Goal: Task Accomplishment & Management: Manage account settings

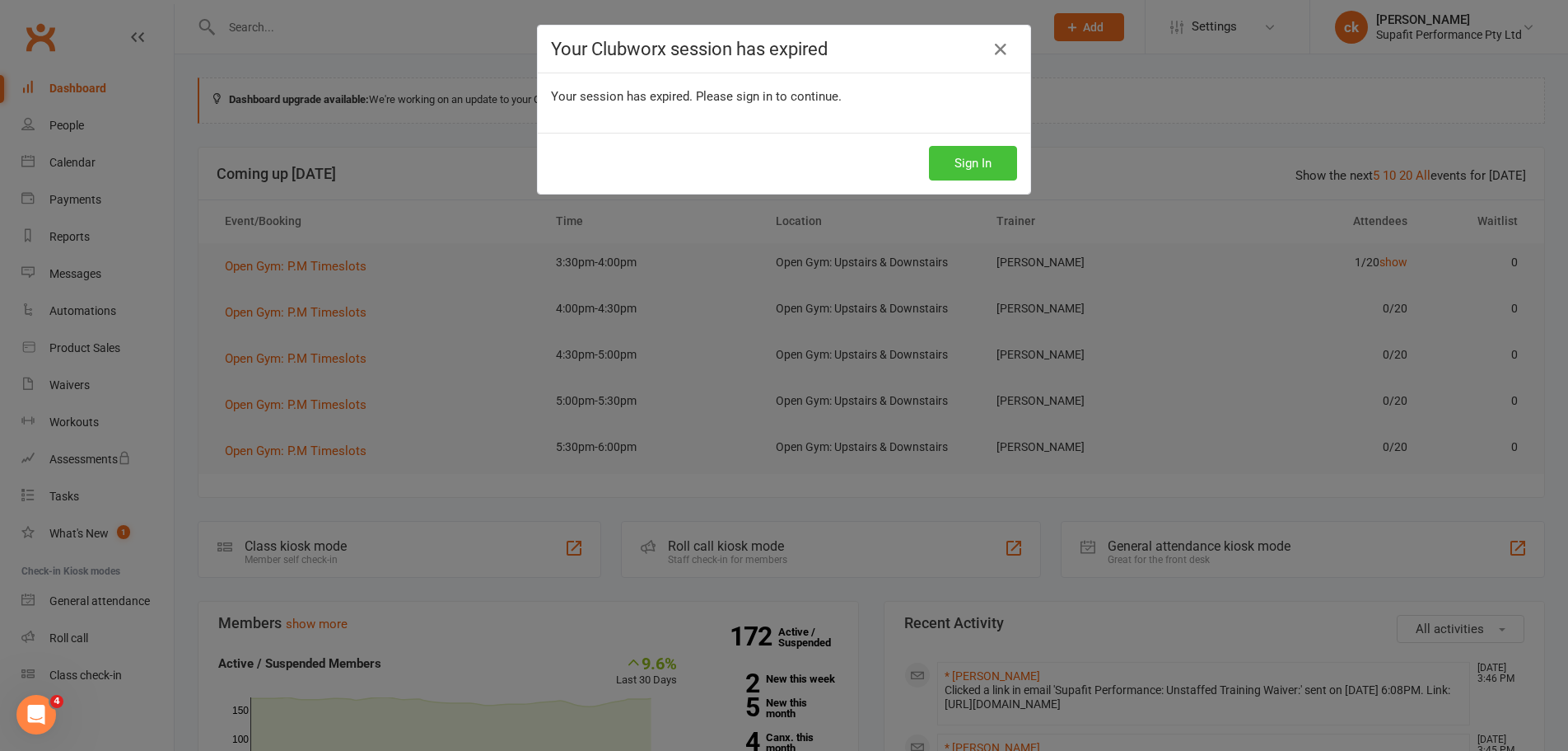
click at [949, 158] on button "Sign In" at bounding box center [973, 163] width 88 height 35
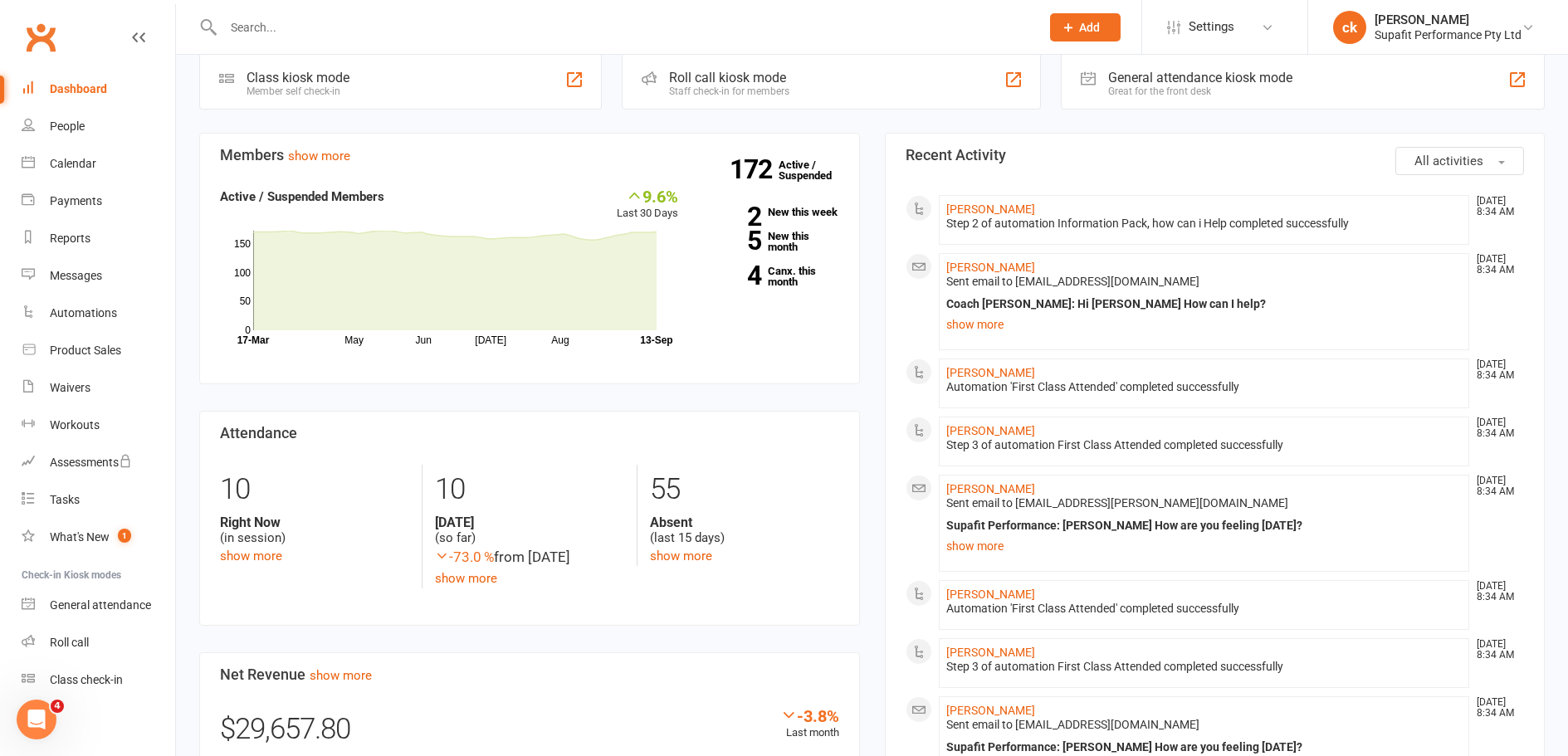
scroll to position [332, 0]
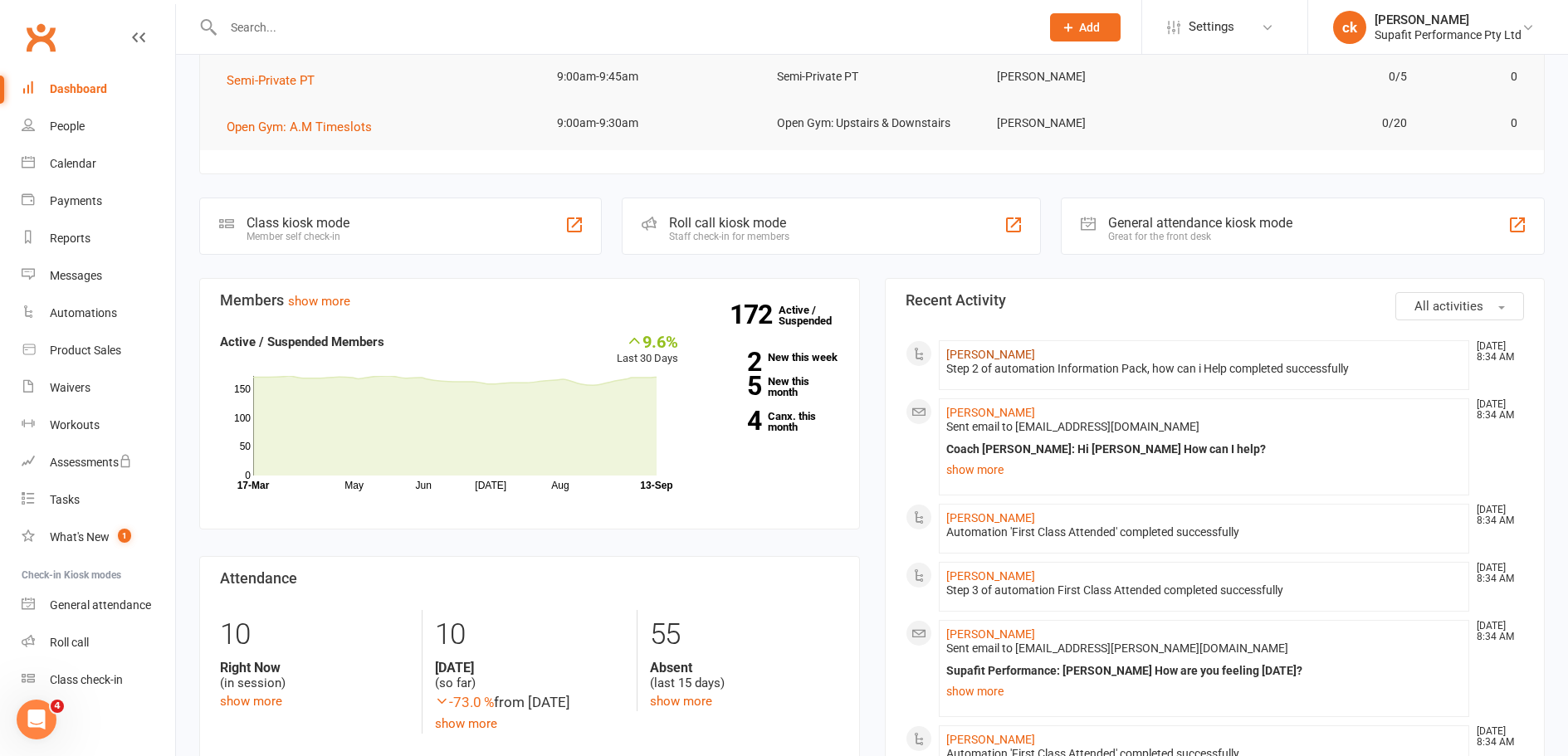
click at [991, 355] on link "[PERSON_NAME]" at bounding box center [991, 355] width 89 height 14
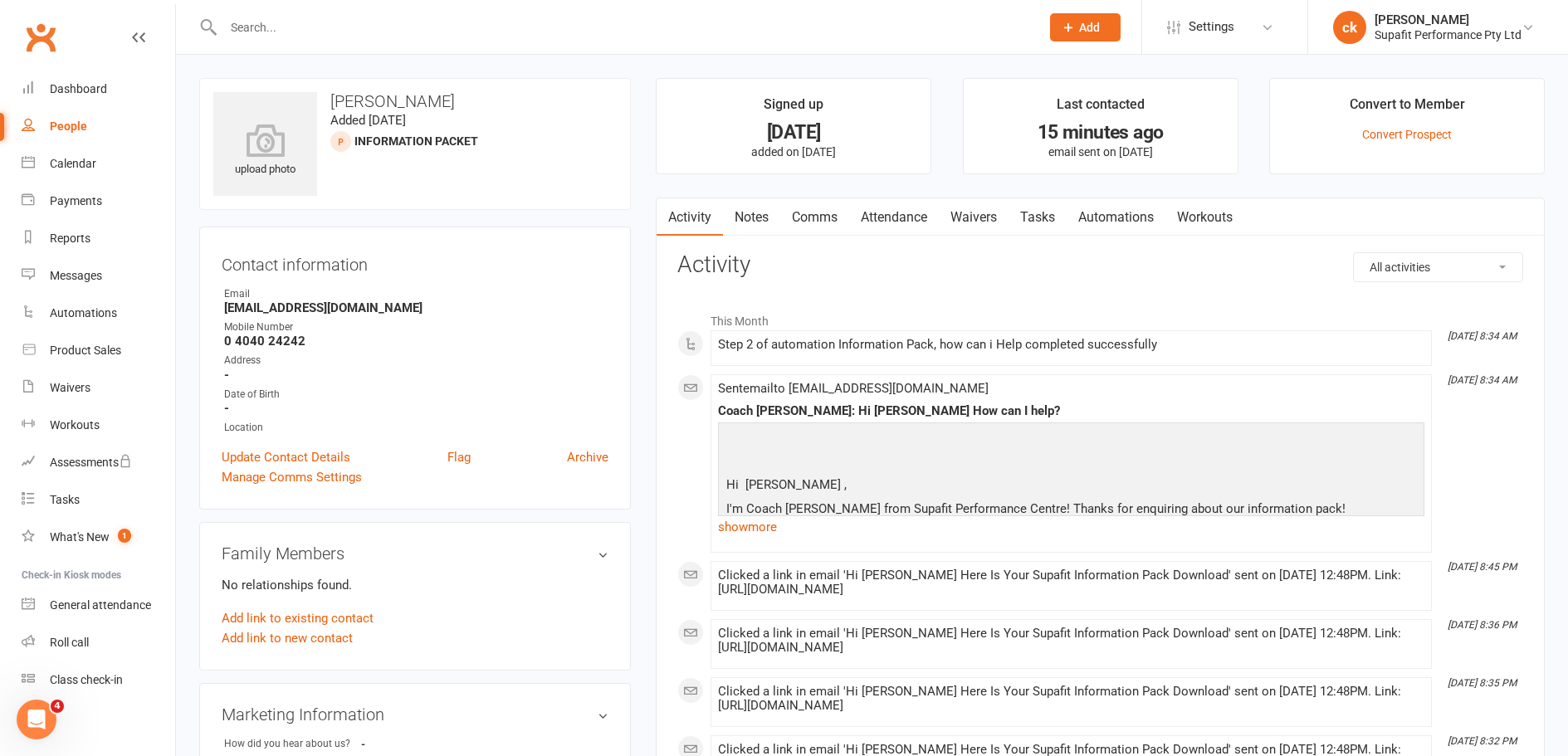
click at [285, 17] on input "text" at bounding box center [623, 26] width 810 height 23
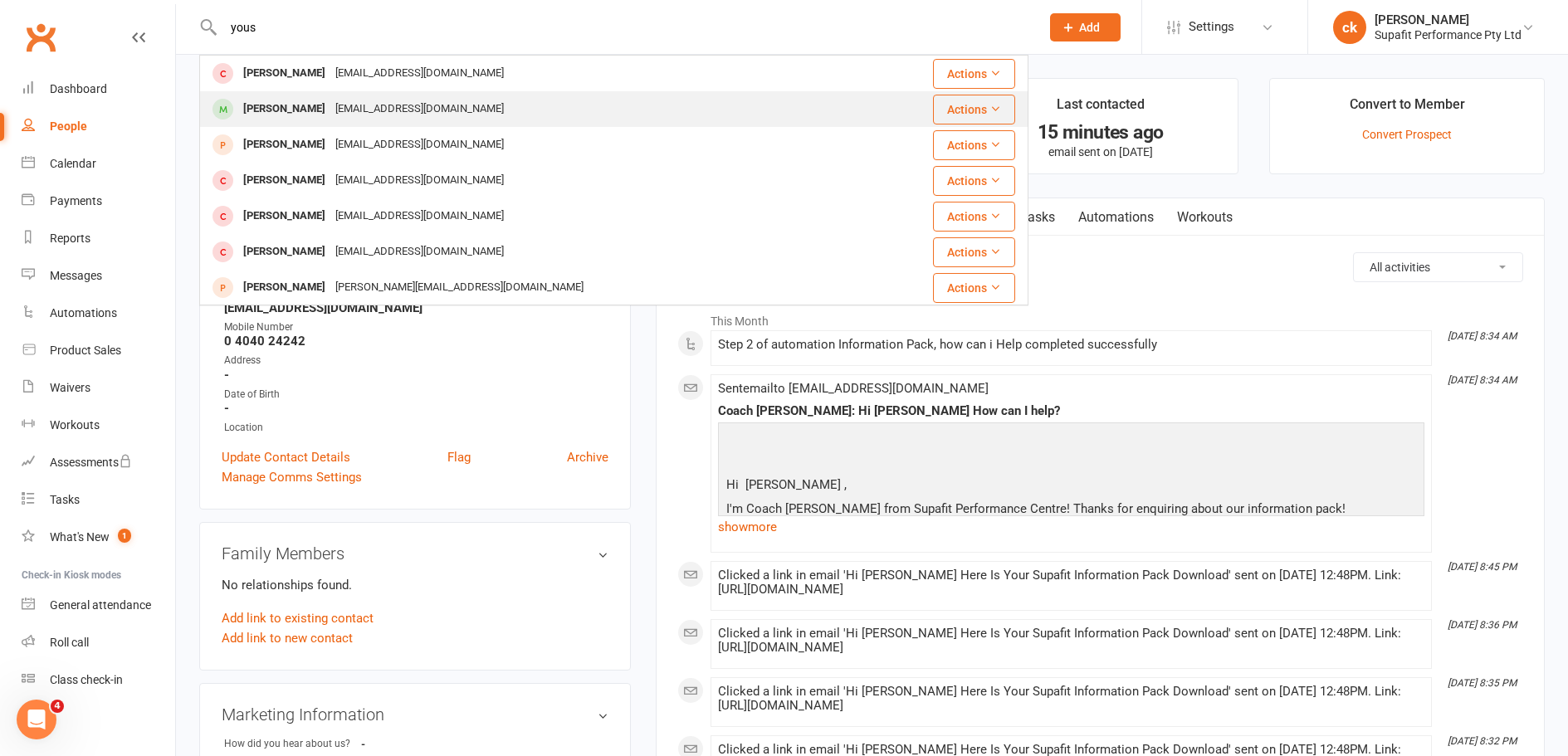
type input "yous"
click at [280, 113] on div "Yousef Jidah" at bounding box center [284, 109] width 92 height 24
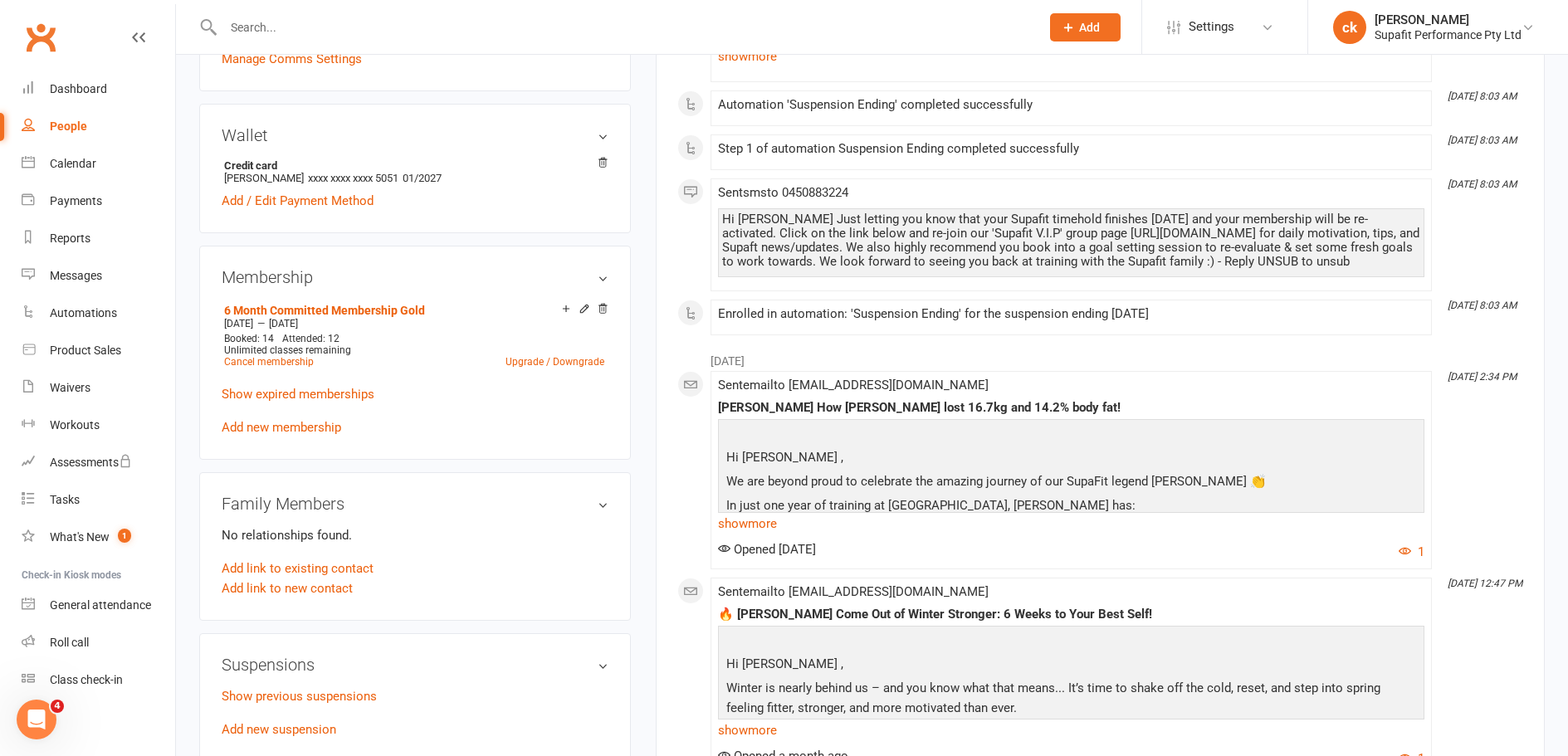
scroll to position [580, 0]
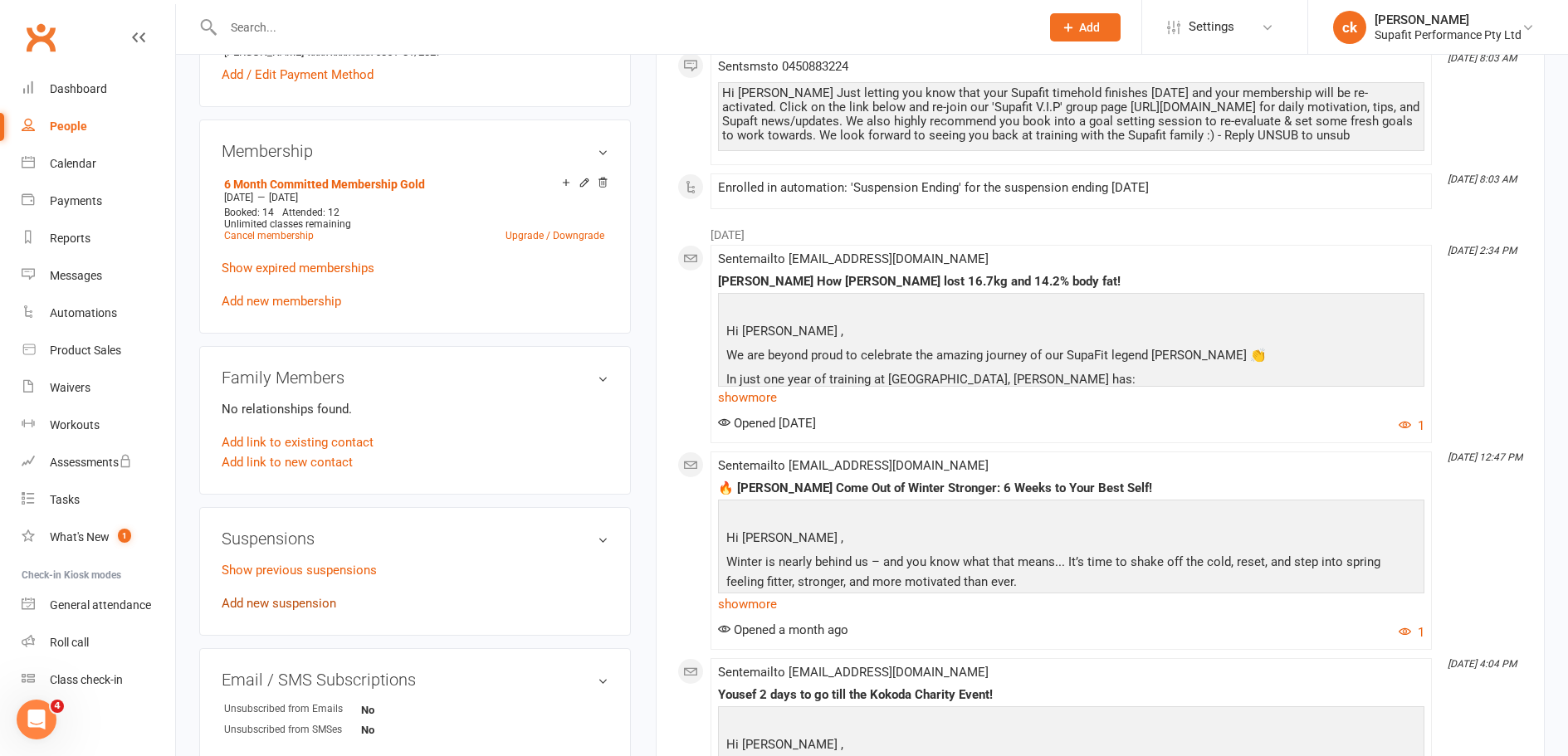
click at [259, 603] on link "Add new suspension" at bounding box center [279, 603] width 114 height 15
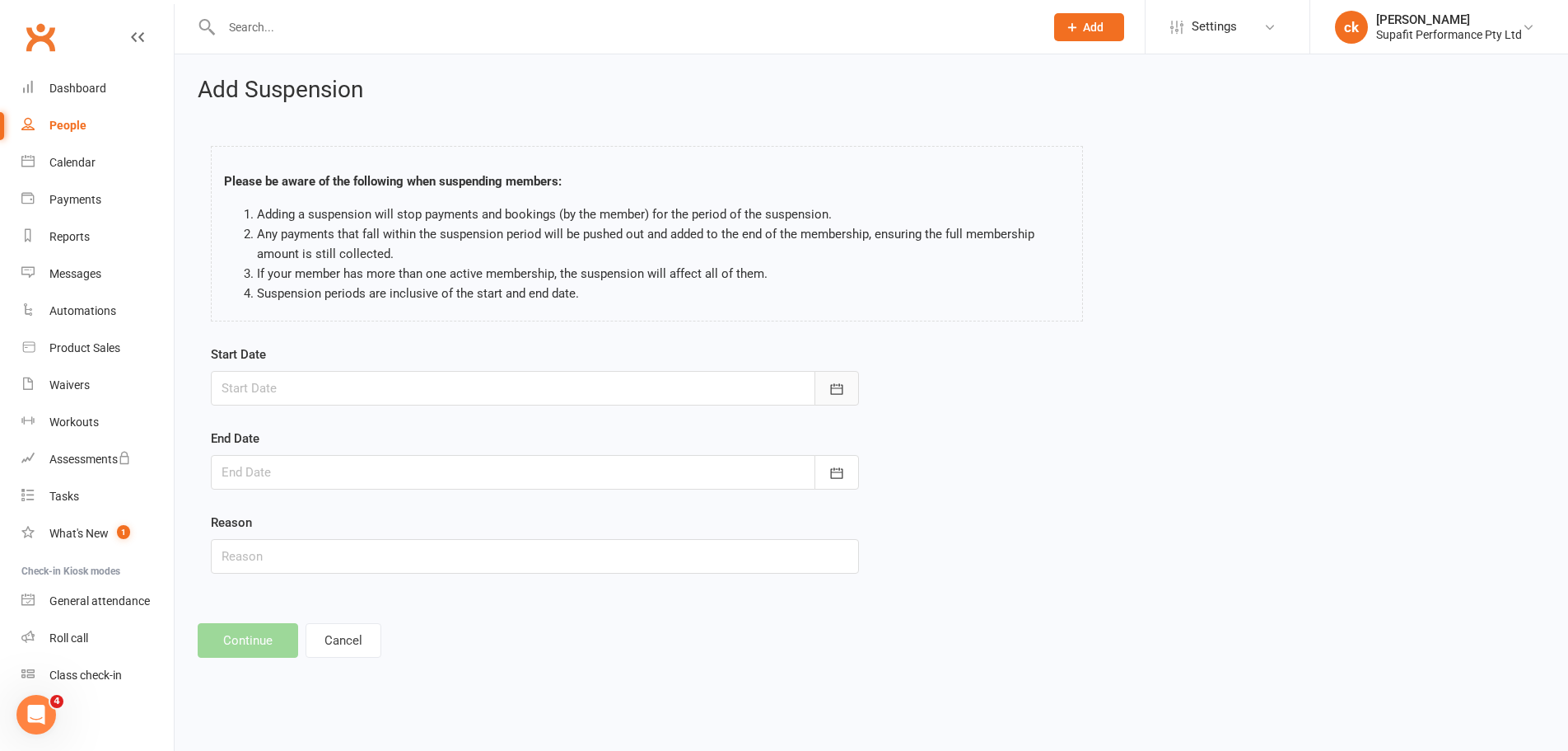
click at [826, 388] on button "button" at bounding box center [837, 388] width 45 height 35
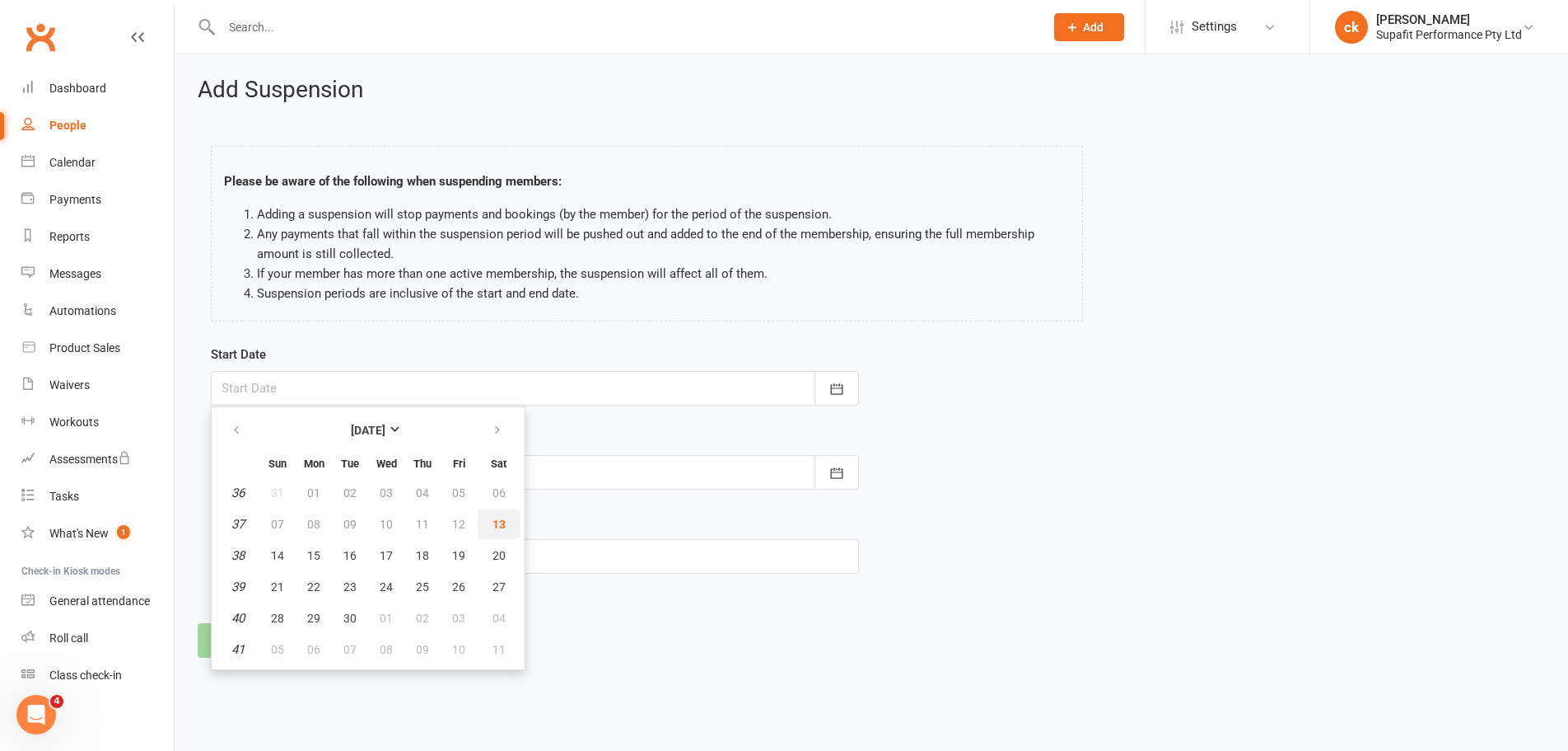
click at [496, 532] on button "13" at bounding box center [499, 524] width 42 height 30
type input "13 Sep 2025"
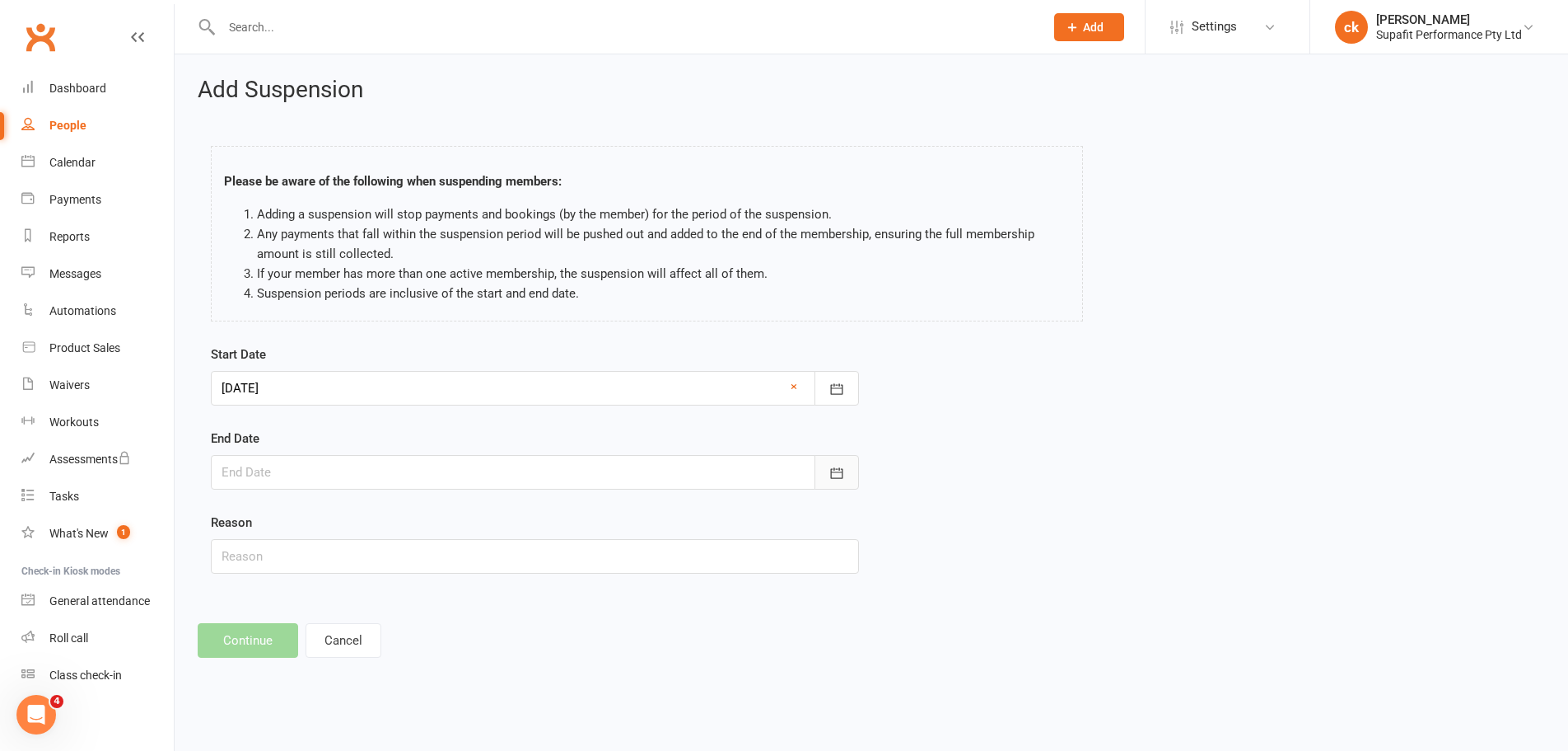
click at [831, 473] on icon "button" at bounding box center [837, 472] width 13 height 11
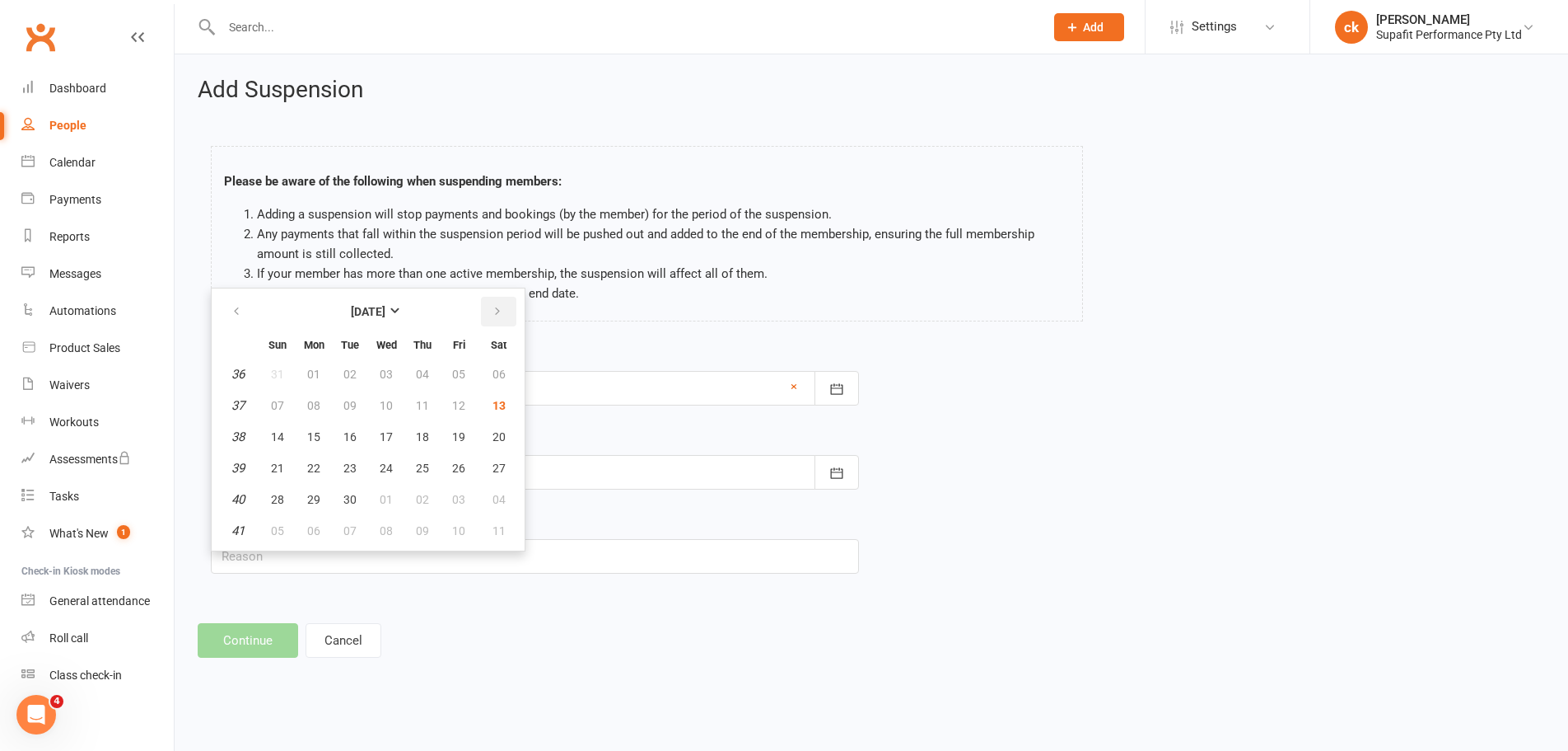
click at [502, 317] on icon "button" at bounding box center [498, 312] width 12 height 14
click at [245, 310] on button "button" at bounding box center [238, 311] width 36 height 30
click at [495, 312] on icon "button" at bounding box center [498, 312] width 12 height 14
click at [244, 314] on button "button" at bounding box center [238, 311] width 36 height 30
click at [503, 311] on button "button" at bounding box center [498, 311] width 36 height 30
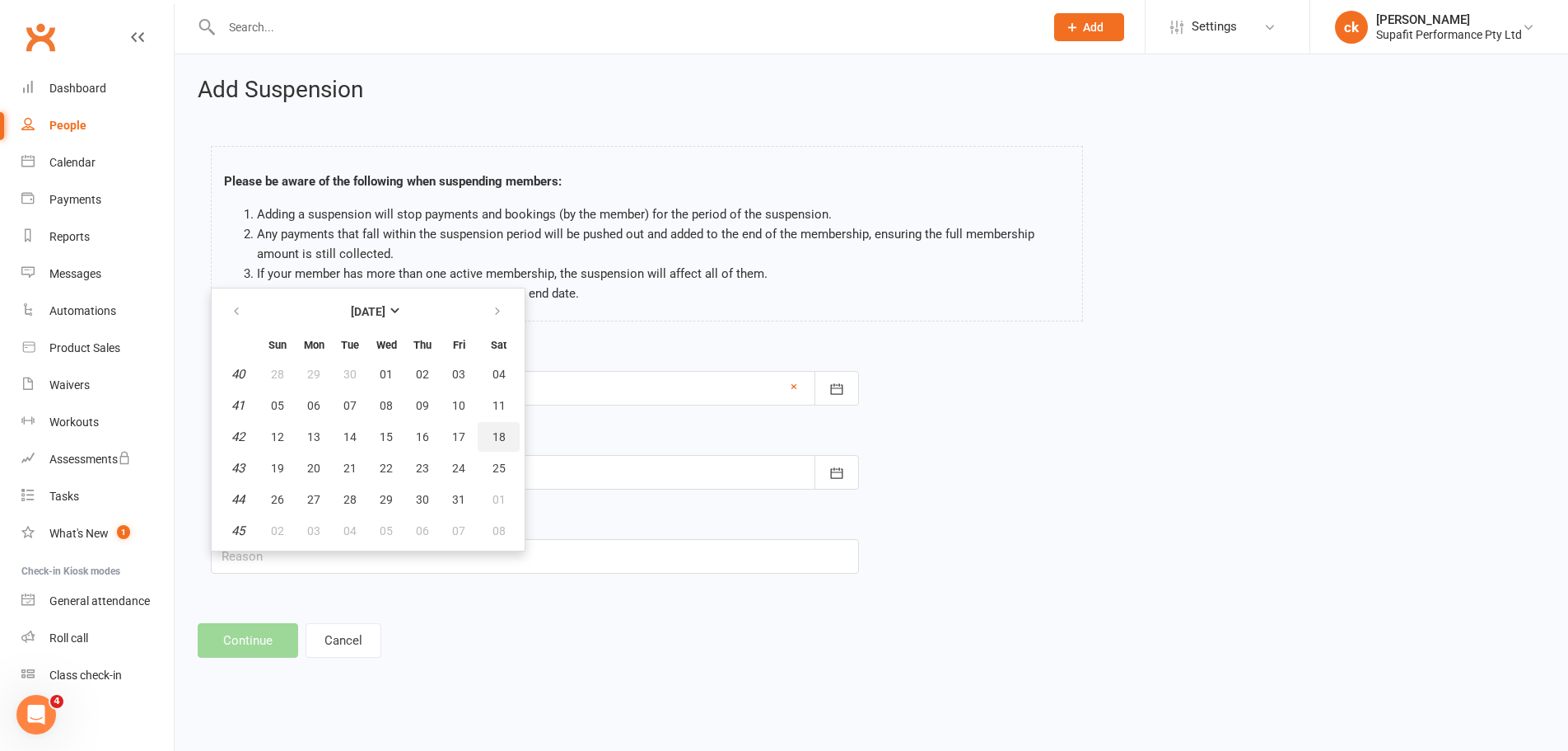
click at [500, 440] on span "18" at bounding box center [499, 437] width 14 height 14
type input "18 Oct 2025"
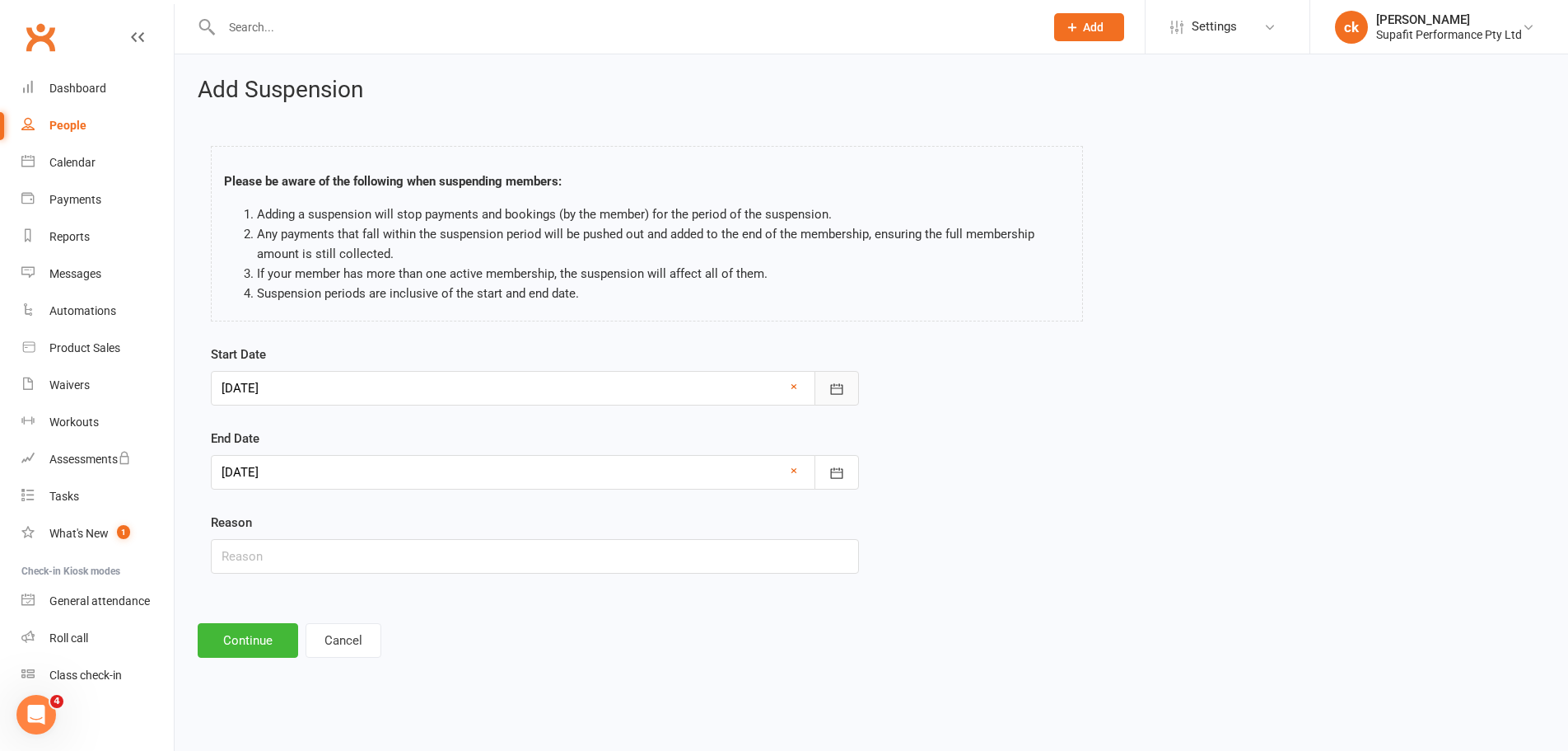
click at [833, 395] on icon "button" at bounding box center [836, 389] width 16 height 16
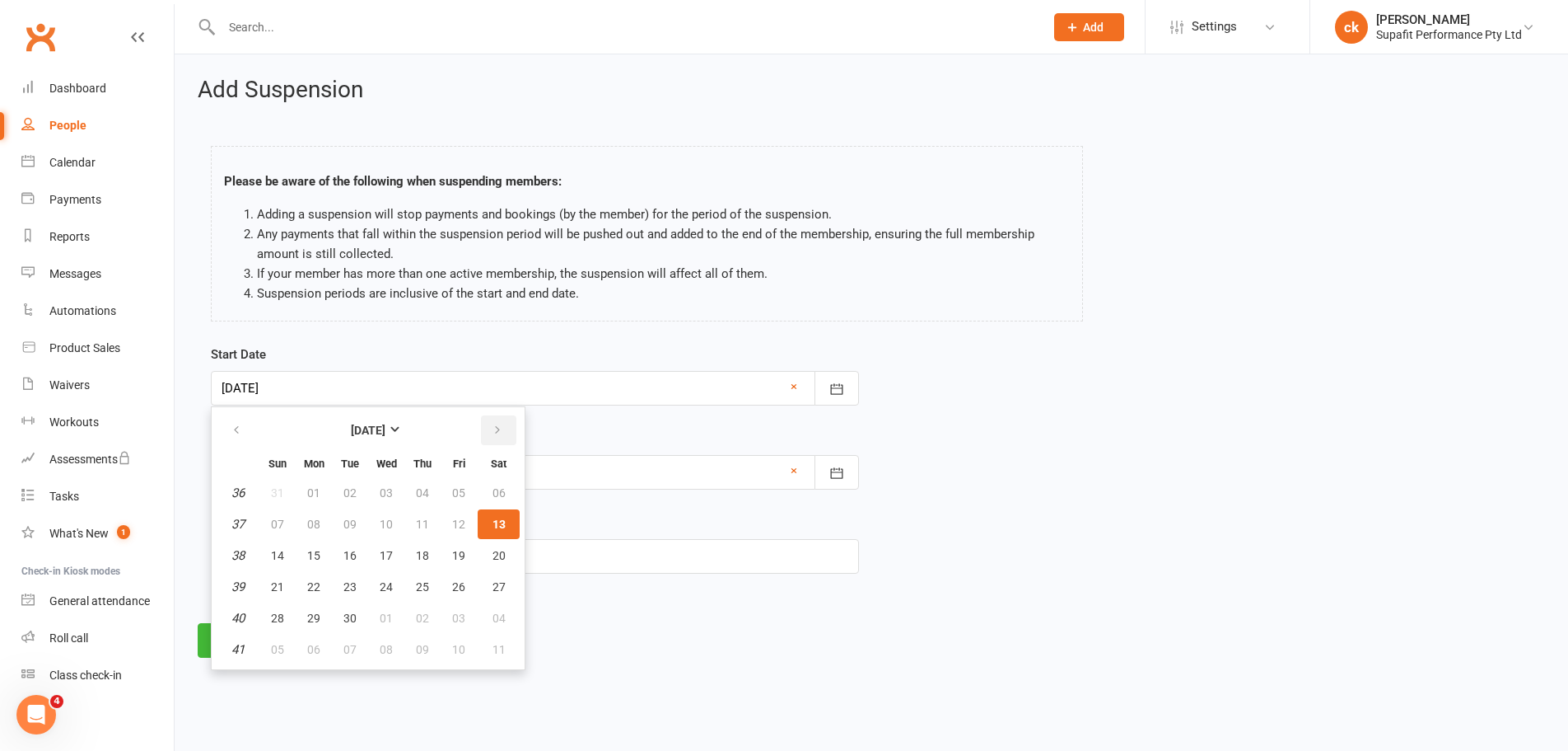
click at [498, 428] on icon "button" at bounding box center [498, 430] width 12 height 14
click at [233, 422] on button "button" at bounding box center [238, 430] width 36 height 30
click at [500, 418] on button "button" at bounding box center [498, 430] width 36 height 30
click at [635, 634] on footer "Continue Cancel" at bounding box center [872, 640] width 1347 height 35
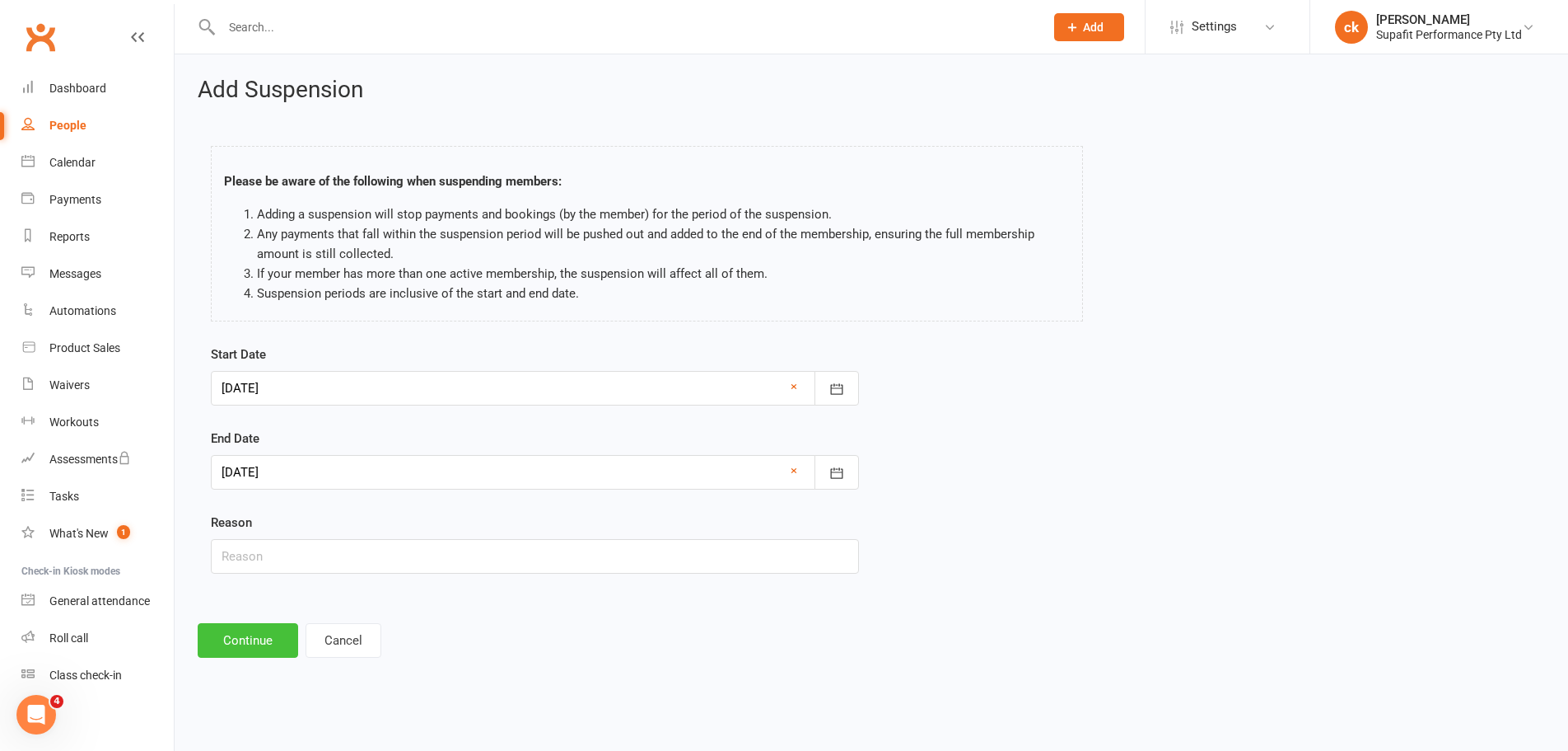
click at [271, 639] on button "Continue" at bounding box center [248, 640] width 101 height 35
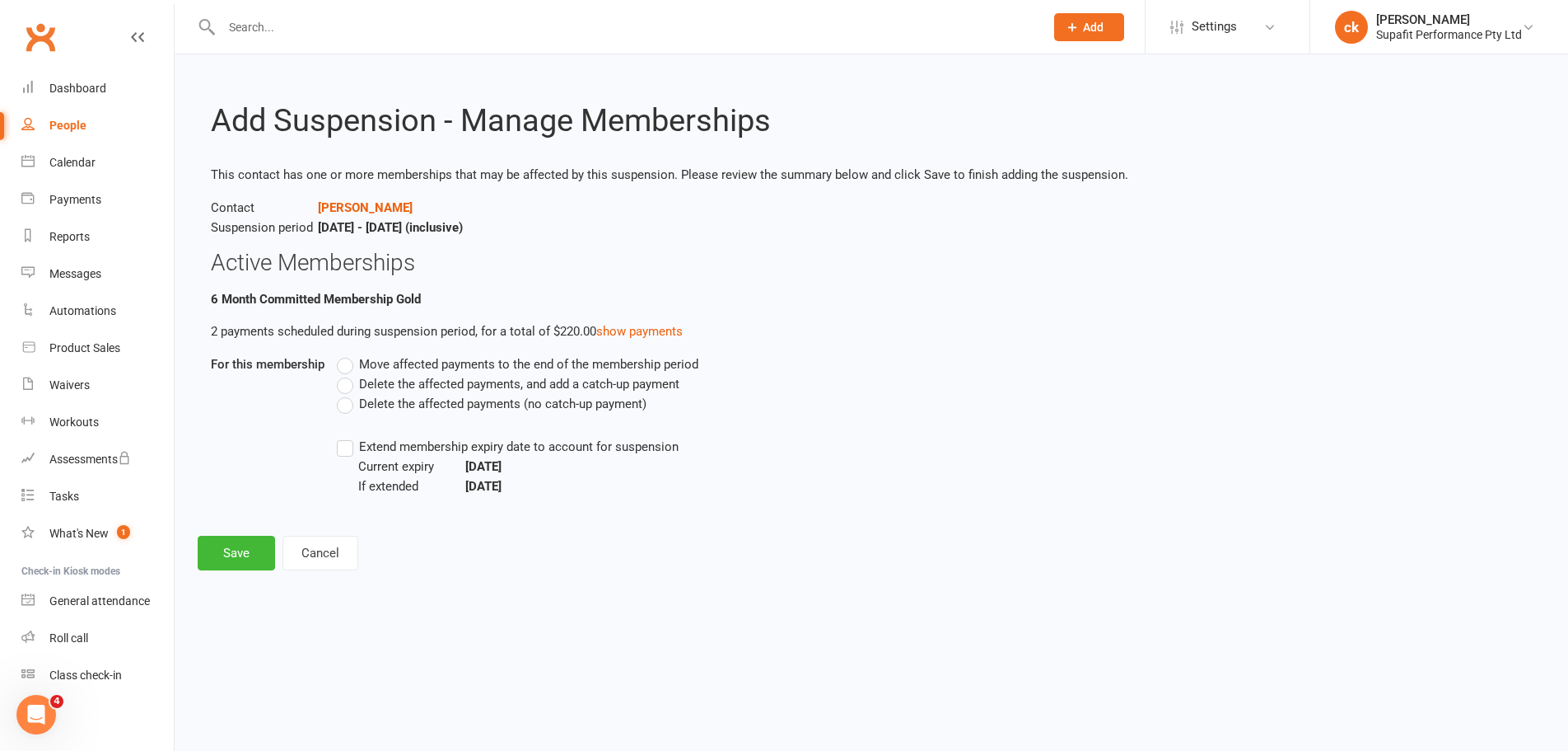
click at [338, 454] on label "Extend membership expiry date to account for suspension" at bounding box center [508, 446] width 342 height 19
click at [338, 437] on input "Extend membership expiry date to account for suspension" at bounding box center [342, 437] width 11 height 0
click at [347, 367] on label "Move affected payments to the end of the membership period" at bounding box center [517, 364] width 361 height 19
click at [347, 355] on input "Move affected payments to the end of the membership period" at bounding box center [342, 355] width 11 height 0
click at [259, 554] on button "Save" at bounding box center [236, 553] width 77 height 35
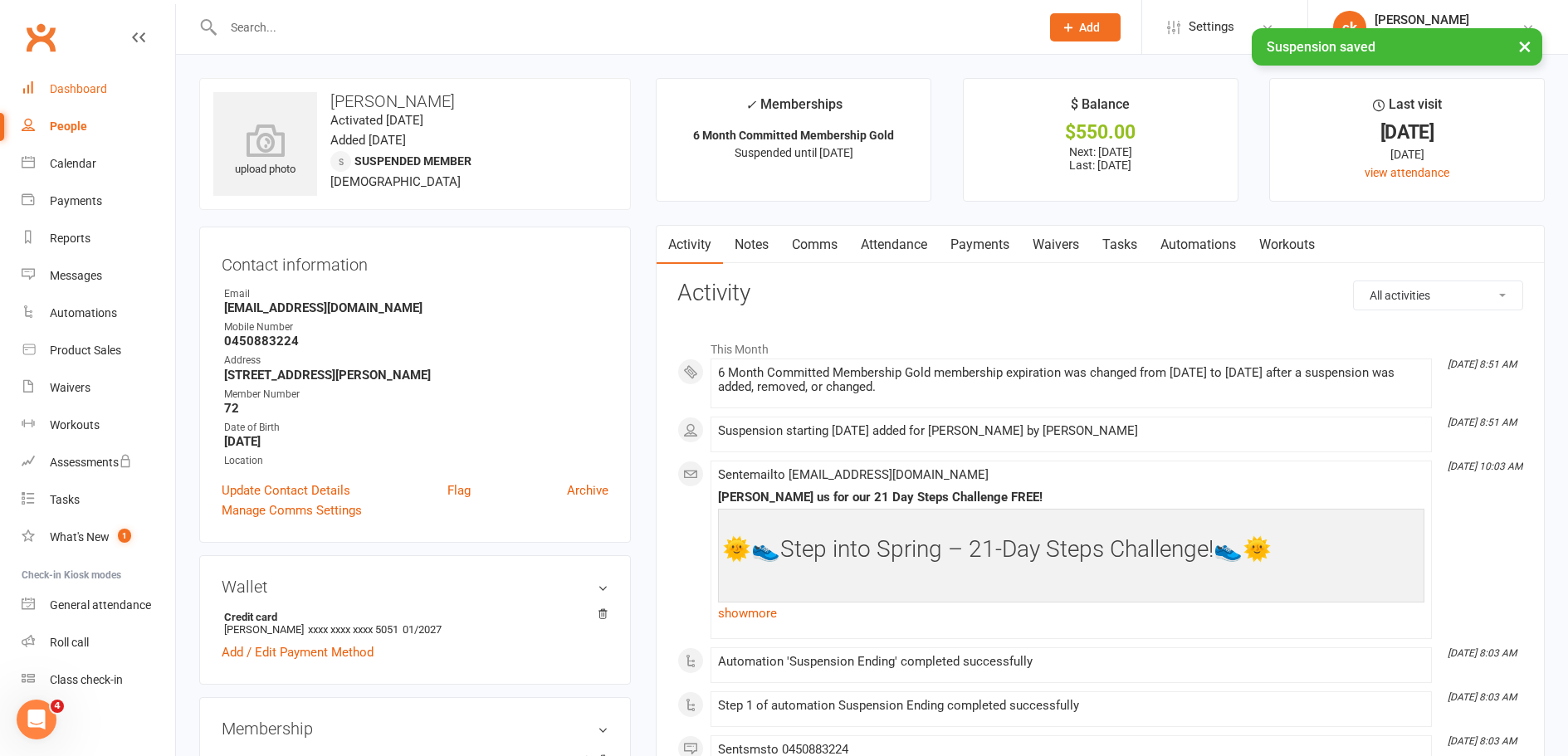
click at [103, 88] on div "Dashboard" at bounding box center [78, 89] width 57 height 14
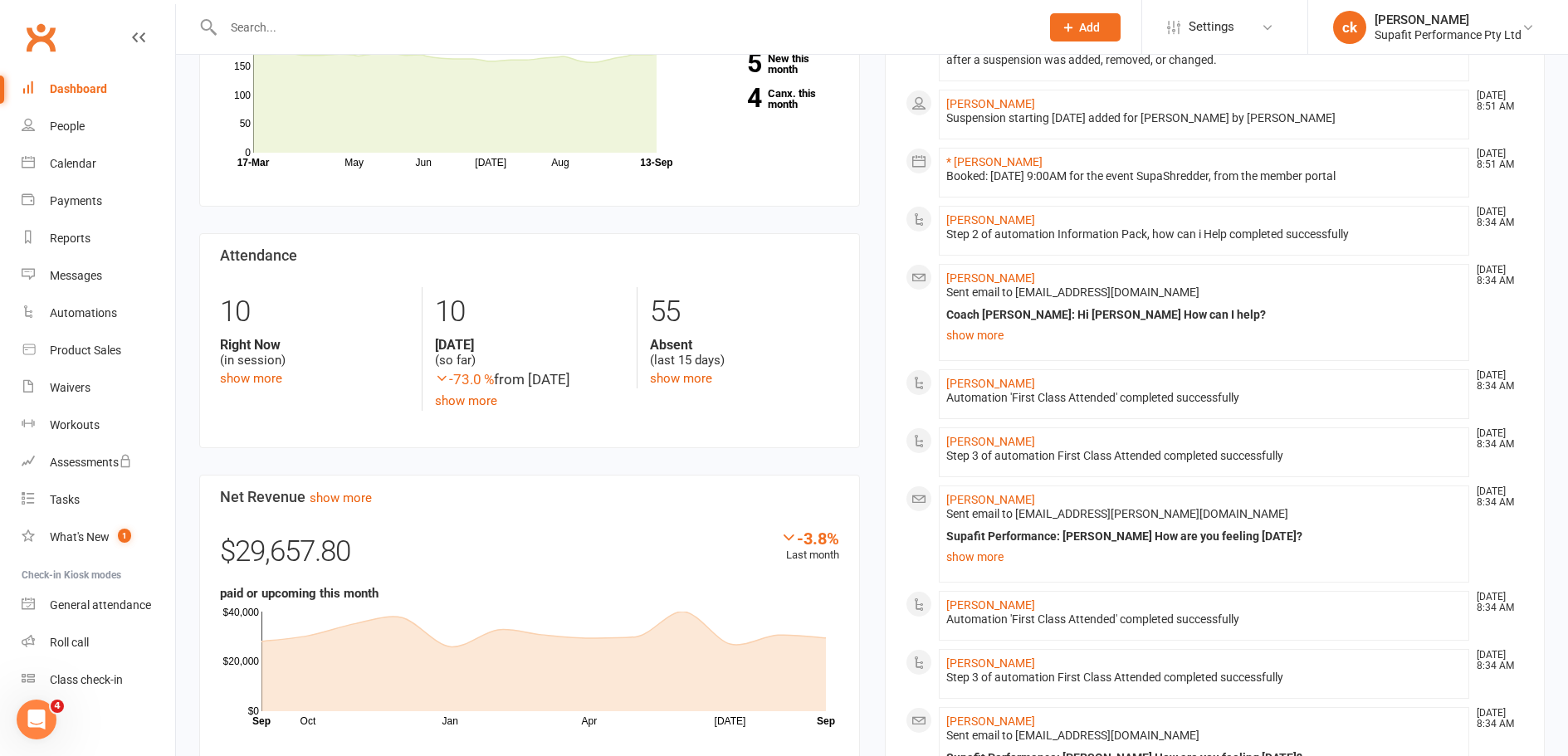
scroll to position [664, 0]
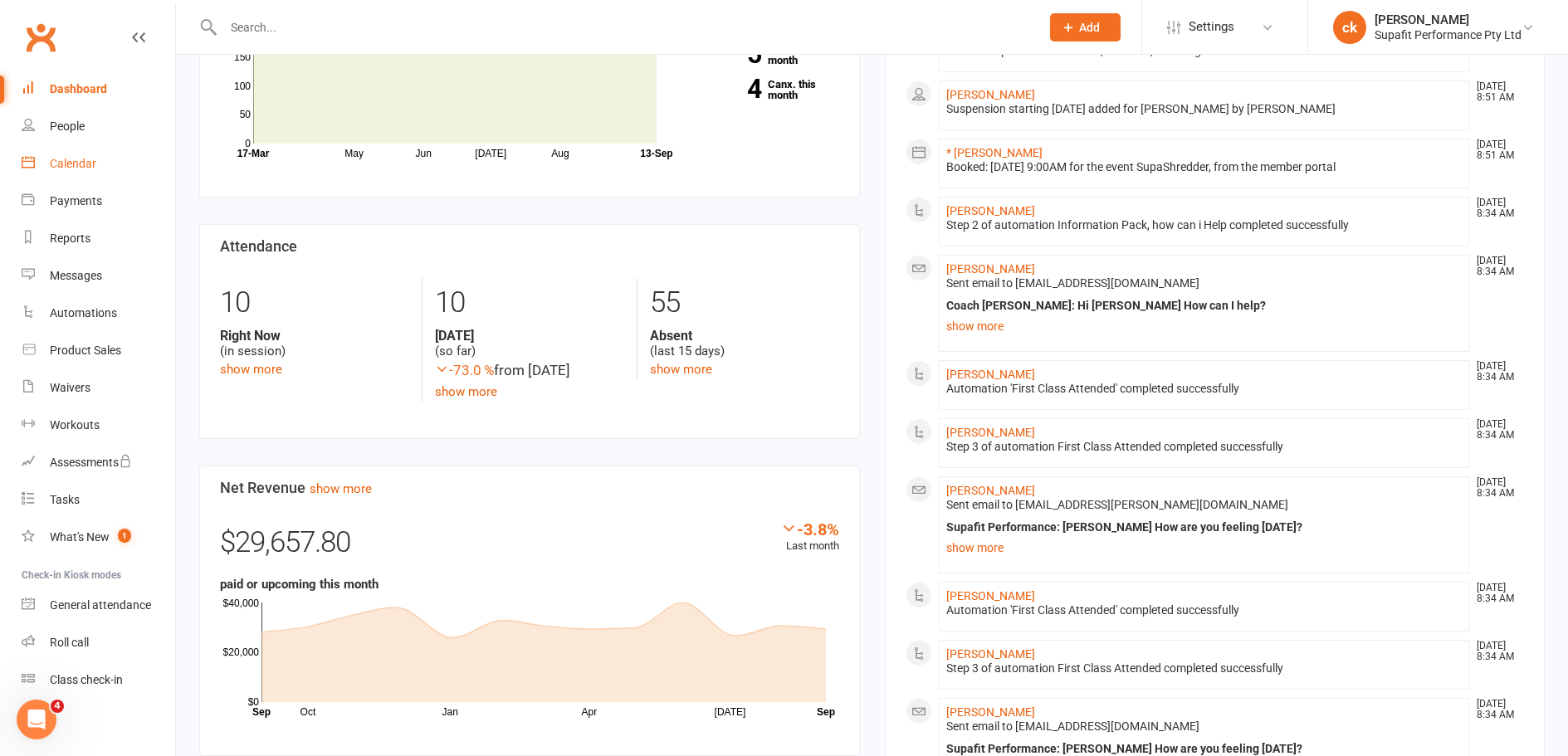
click at [72, 156] on link "Calendar" at bounding box center [98, 164] width 153 height 38
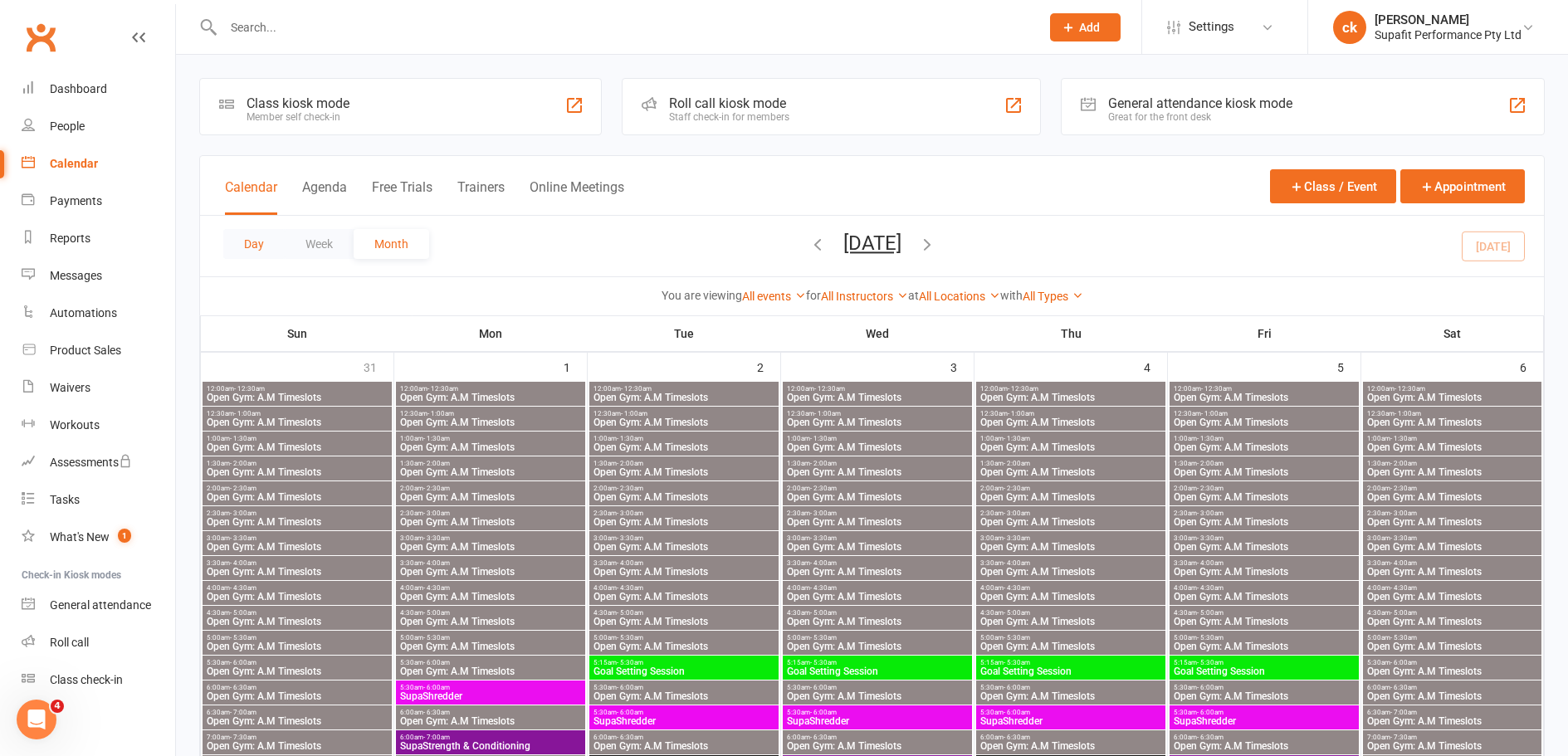
click at [245, 245] on button "Day" at bounding box center [254, 244] width 61 height 30
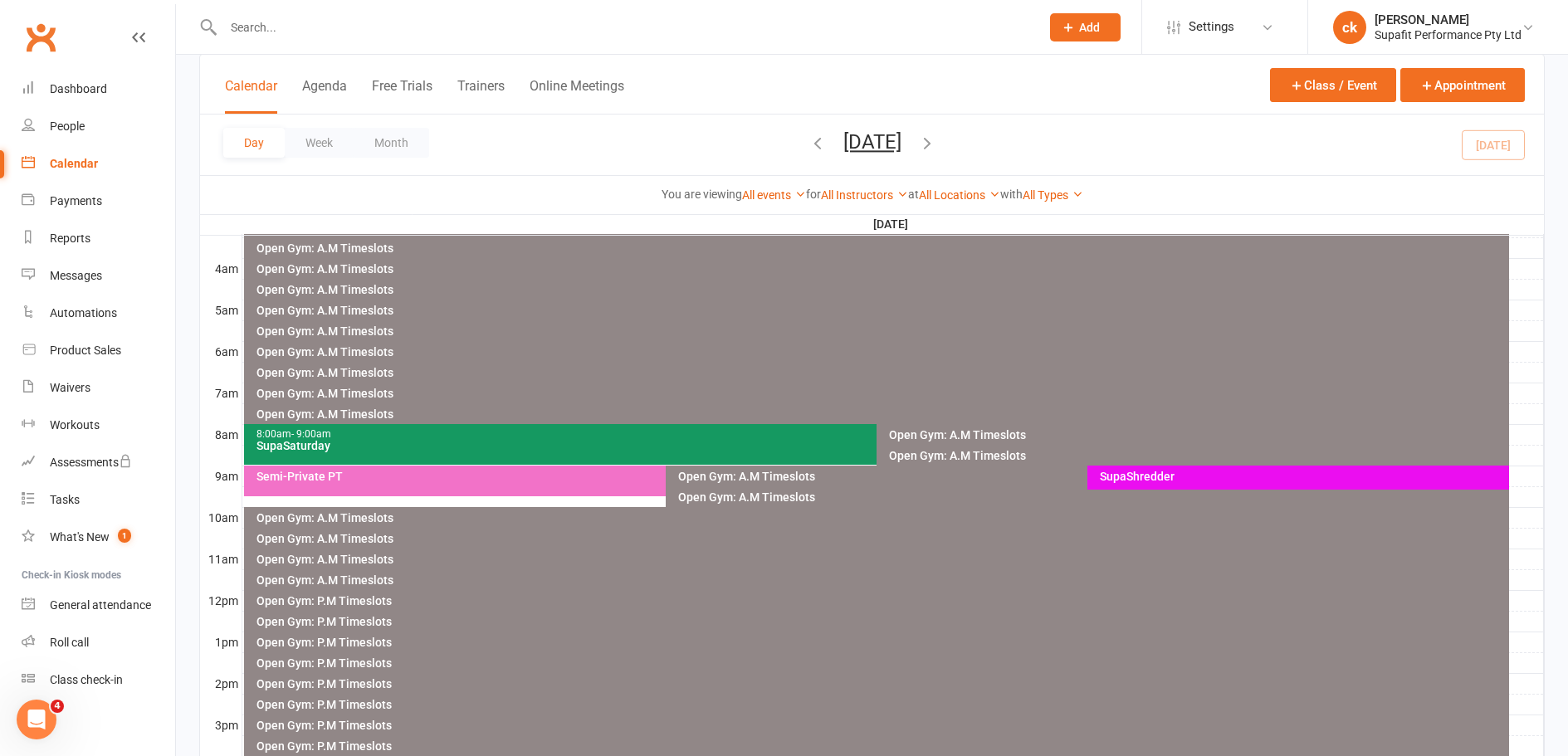
scroll to position [249, 0]
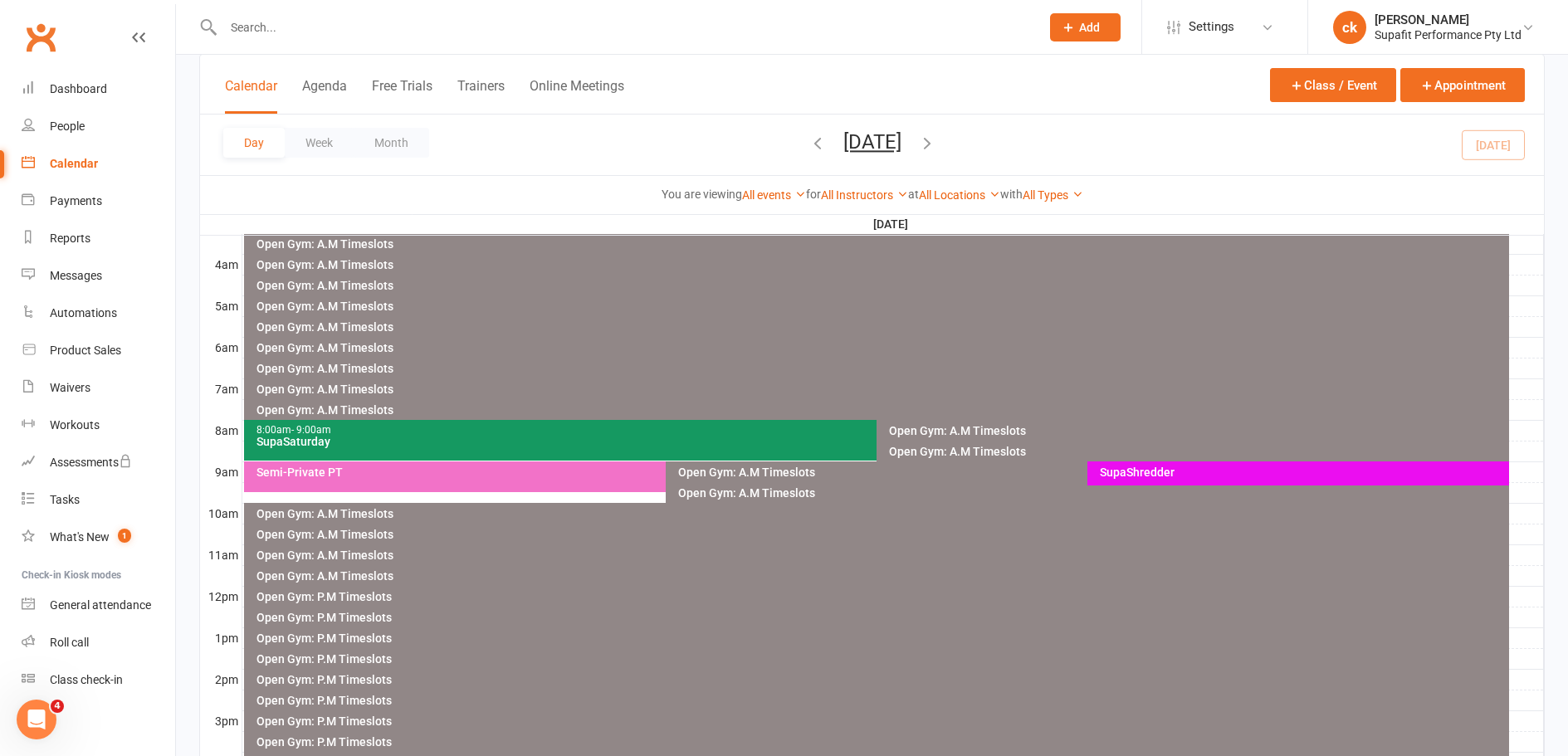
click at [368, 438] on div "SupaSaturday" at bounding box center [872, 441] width 1233 height 12
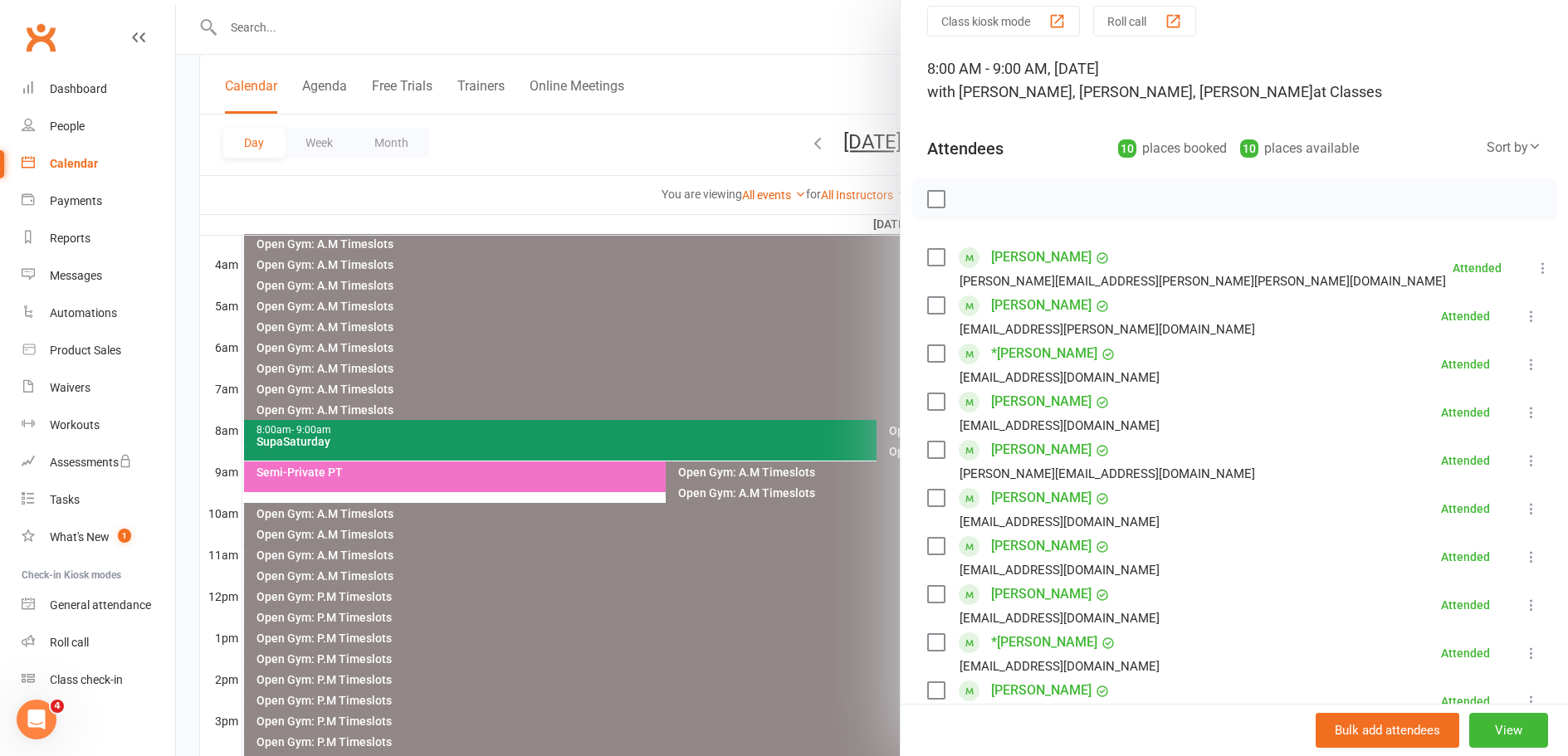
scroll to position [166, 0]
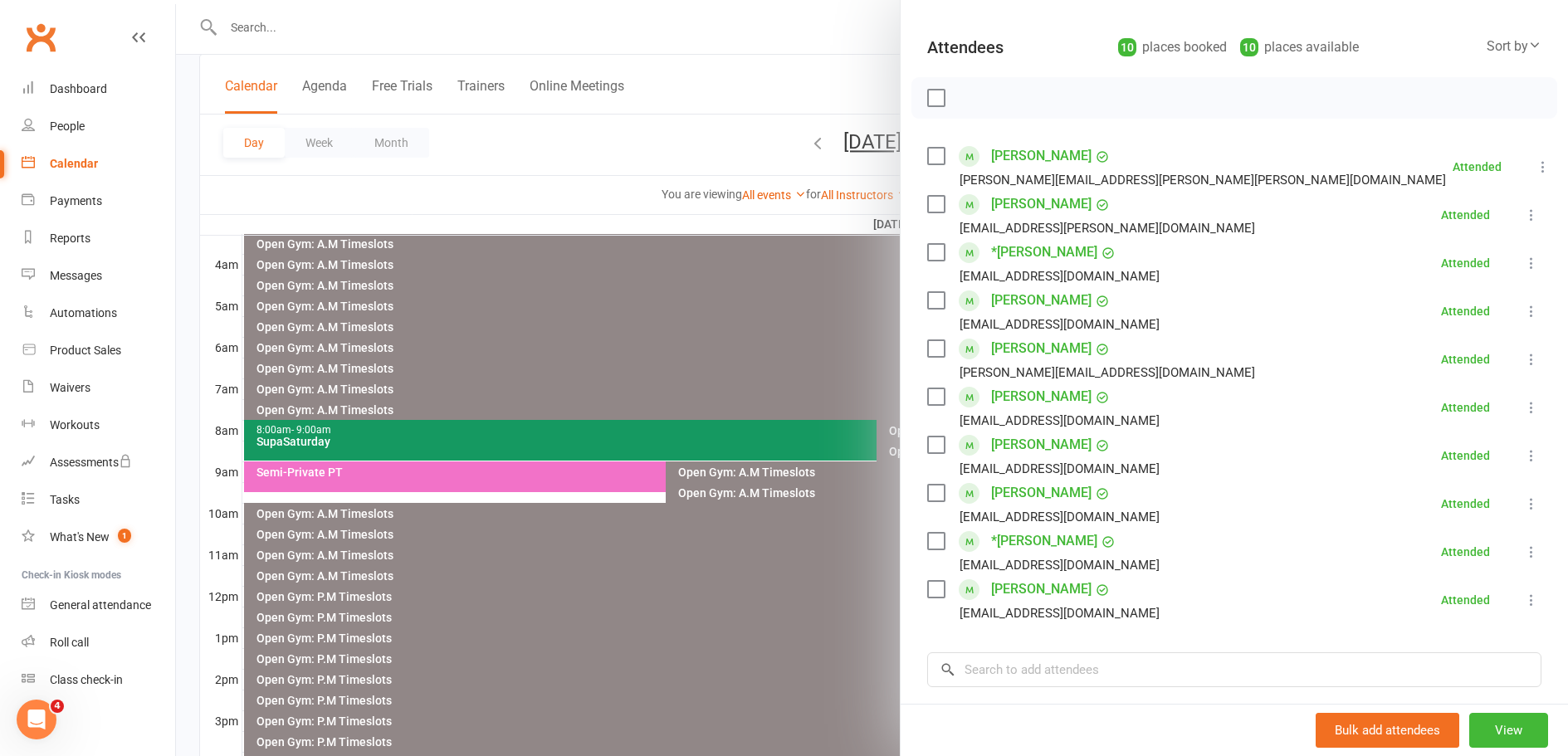
click at [637, 347] on div at bounding box center [871, 378] width 1392 height 756
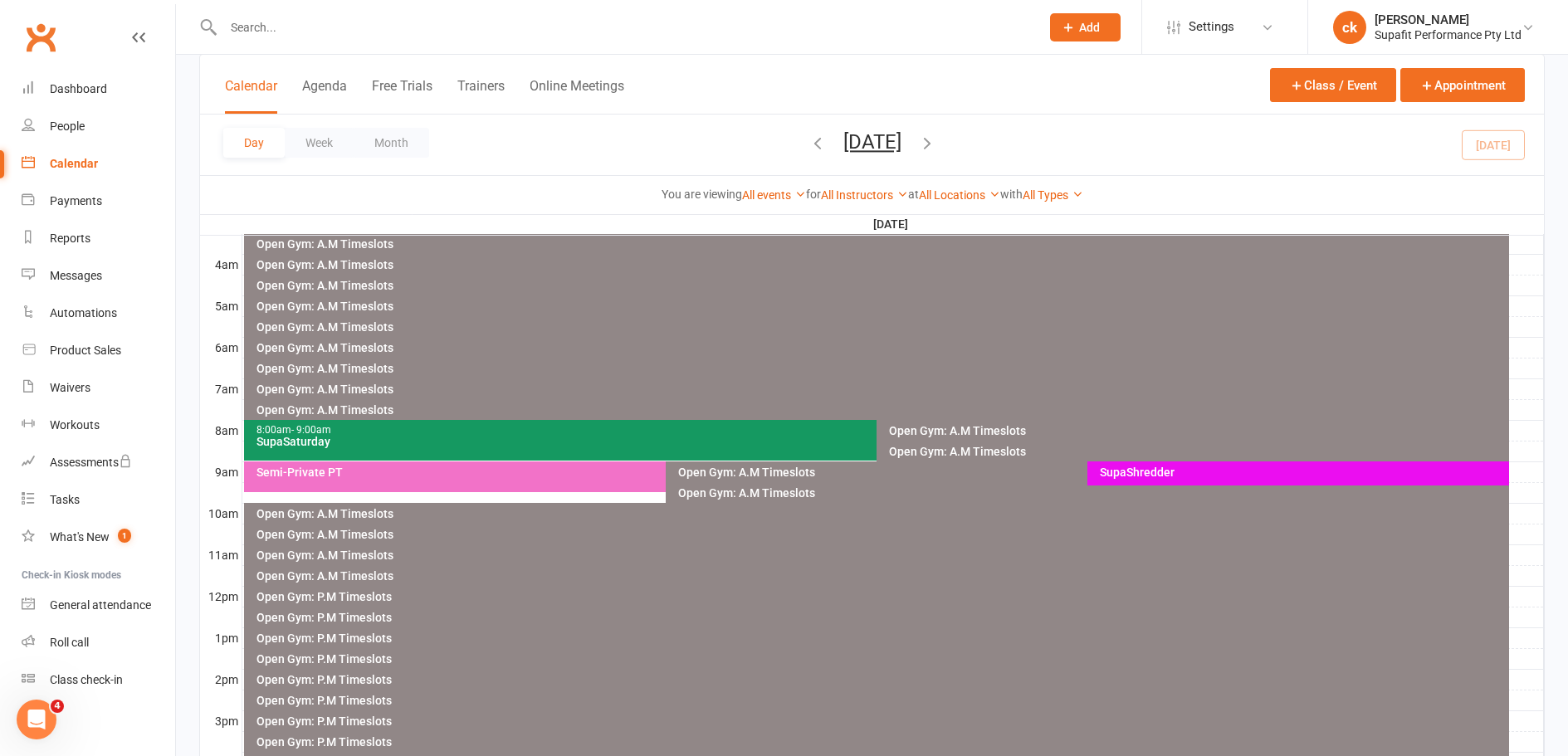
click at [1164, 474] on div "SupaShredder" at bounding box center [1302, 472] width 407 height 12
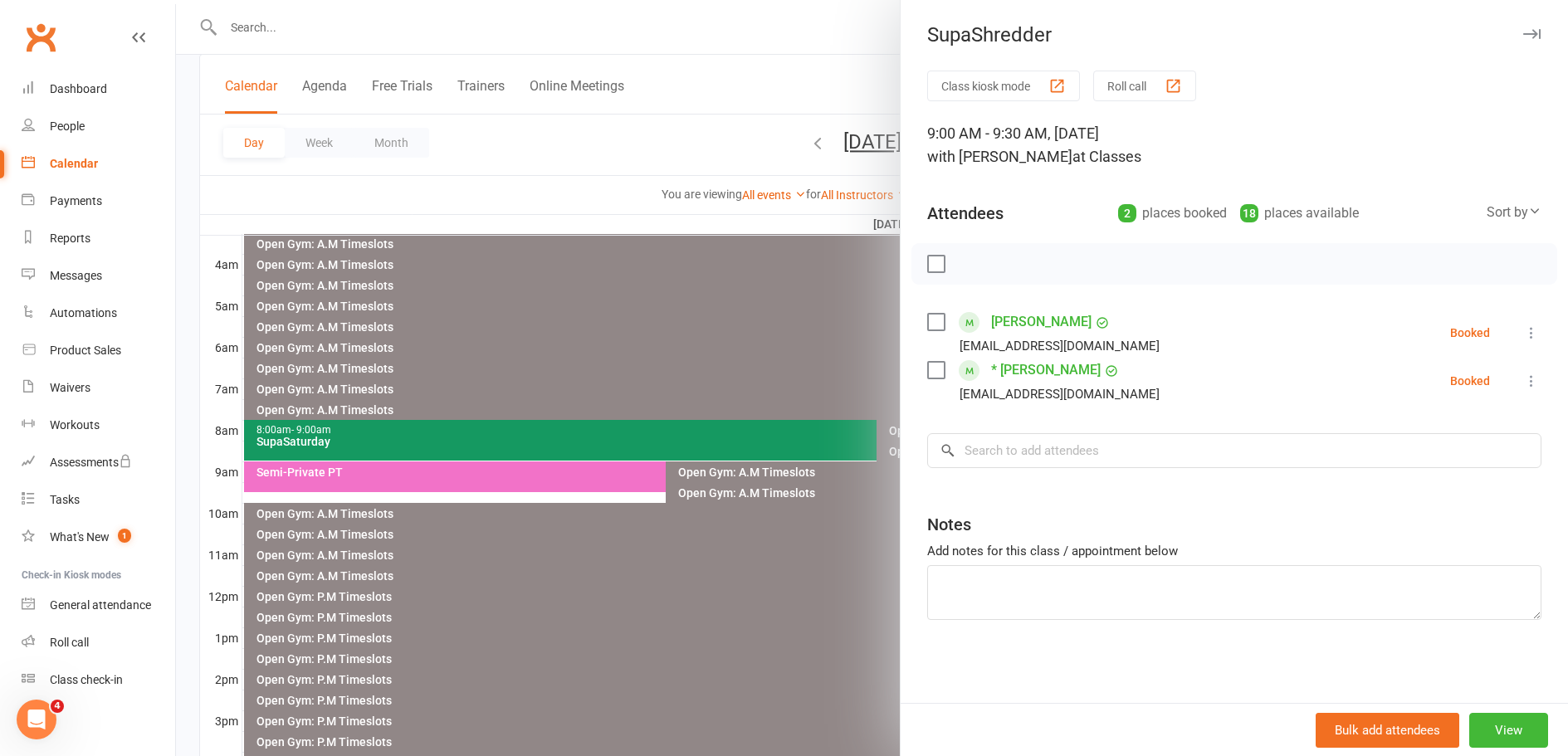
click at [625, 320] on div at bounding box center [871, 378] width 1392 height 756
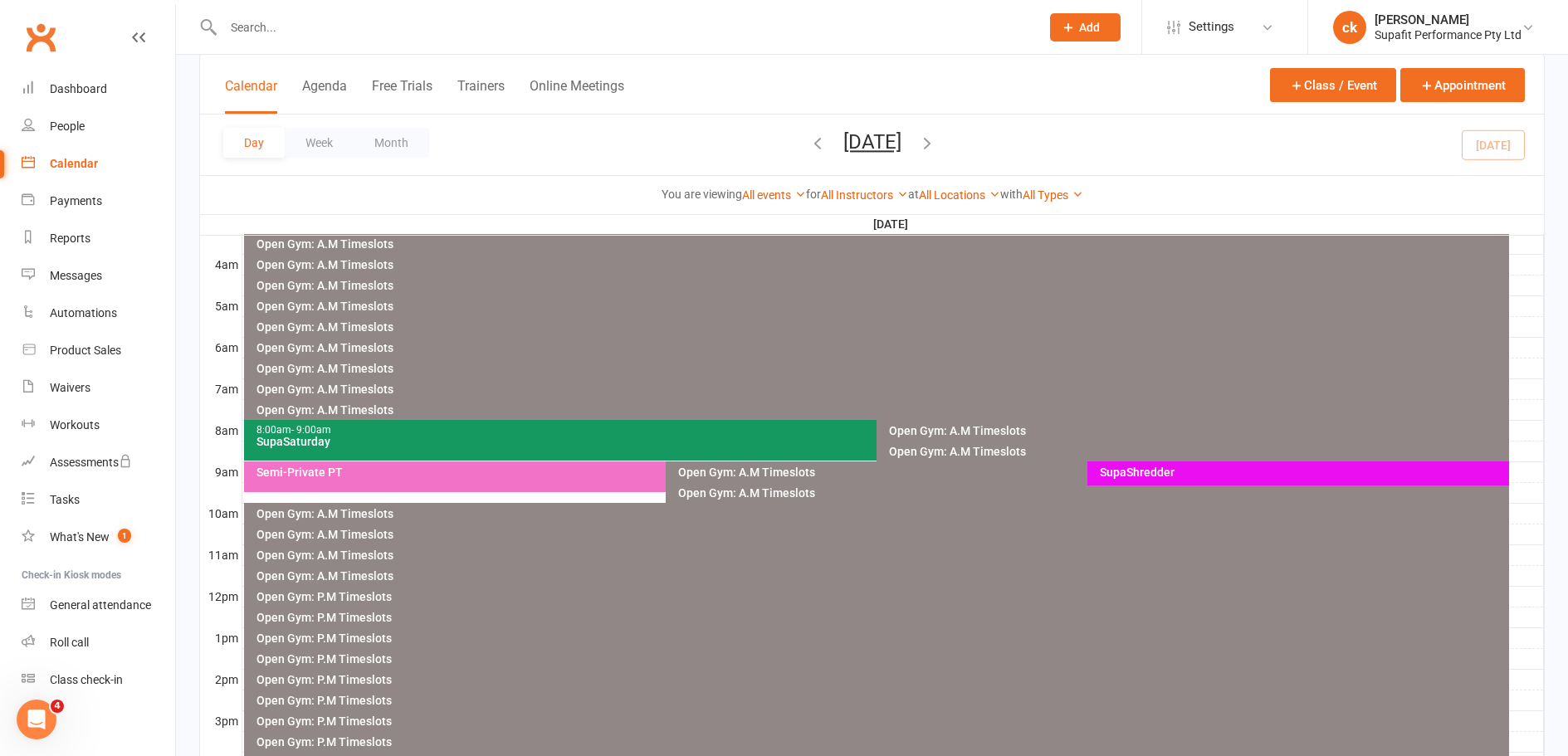
click at [468, 477] on div "Semi-Private PT" at bounding box center [662, 472] width 812 height 12
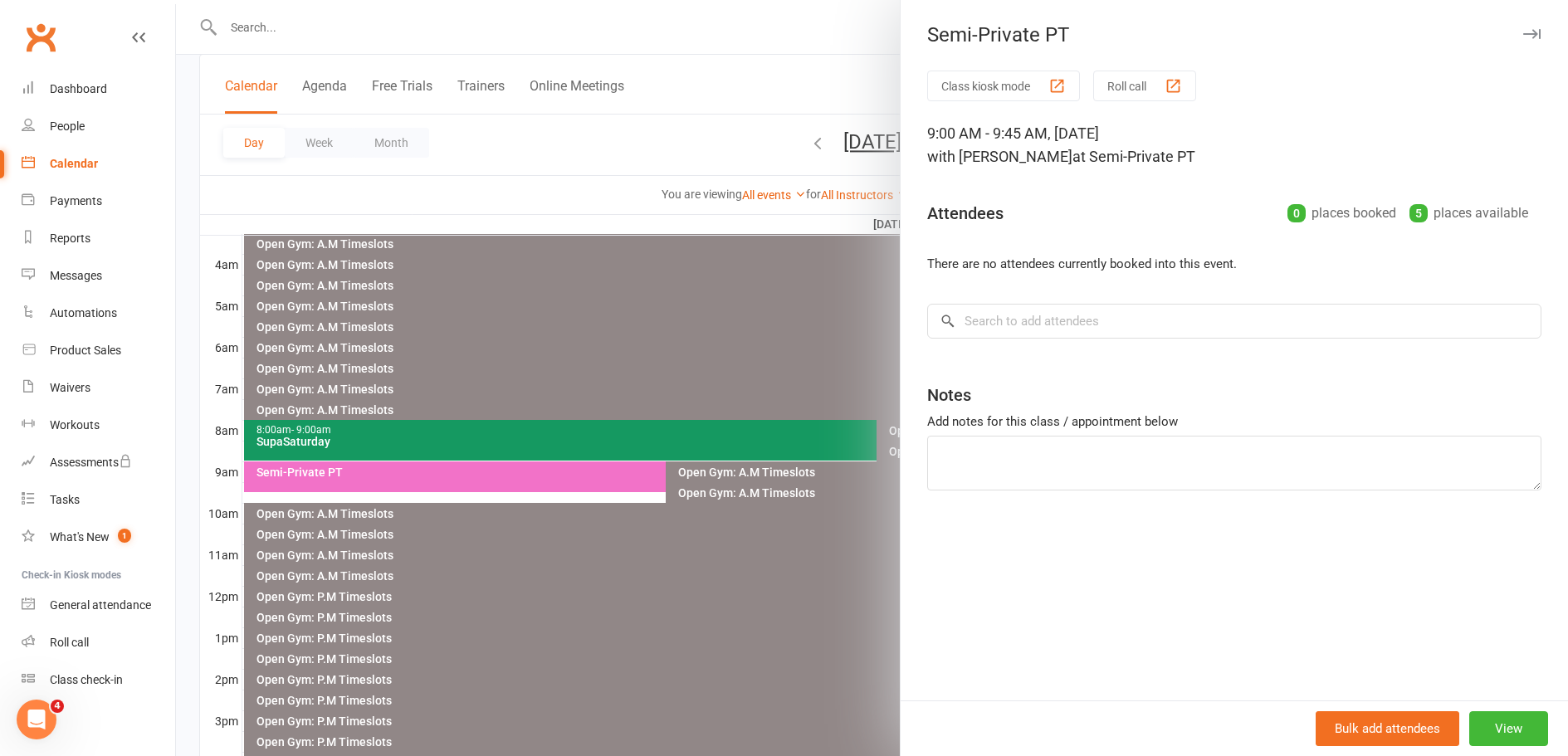
click at [541, 354] on div at bounding box center [871, 378] width 1392 height 756
